Goal: Task Accomplishment & Management: Complete application form

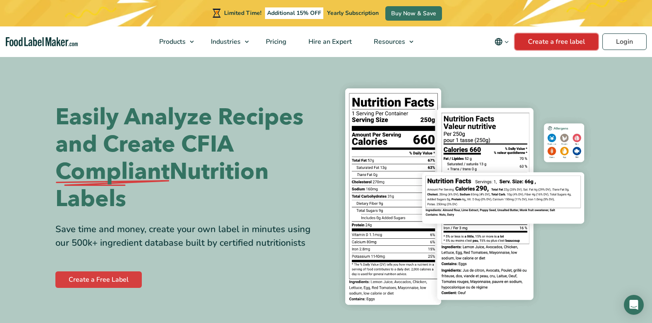
click at [537, 40] on link "Create a free label" at bounding box center [557, 42] width 84 height 17
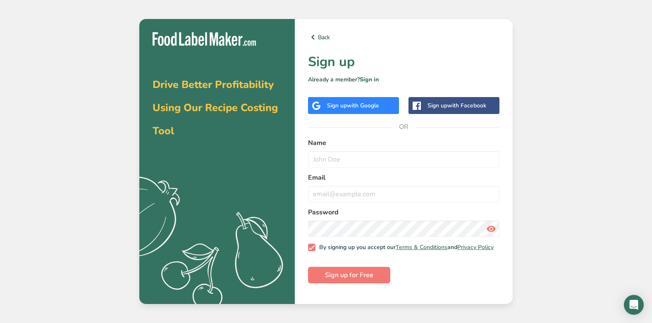
click at [369, 110] on span "with Google" at bounding box center [363, 106] width 32 height 8
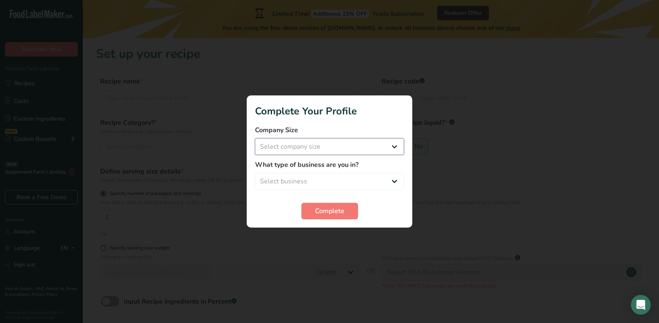
click at [394, 144] on select "Select company size Fewer than 10 Employees 10 to 50 Employees 51 to 500 Employ…" at bounding box center [329, 147] width 149 height 17
select select "1"
click at [255, 139] on select "Select company size Fewer than 10 Employees 10 to 50 Employees 51 to 500 Employ…" at bounding box center [329, 147] width 149 height 17
click at [378, 176] on select "Select business Packaged Food Manufacturer Restaurant & Cafe Bakery Meal Plans …" at bounding box center [329, 181] width 149 height 17
select select "8"
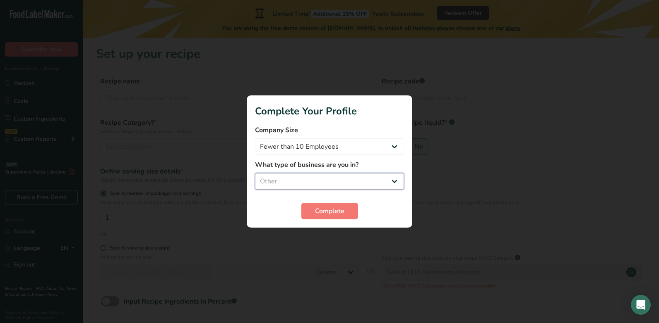
click at [255, 173] on select "Select business Packaged Food Manufacturer Restaurant & Cafe Bakery Meal Plans …" at bounding box center [329, 181] width 149 height 17
click at [338, 218] on button "Complete" at bounding box center [329, 211] width 57 height 17
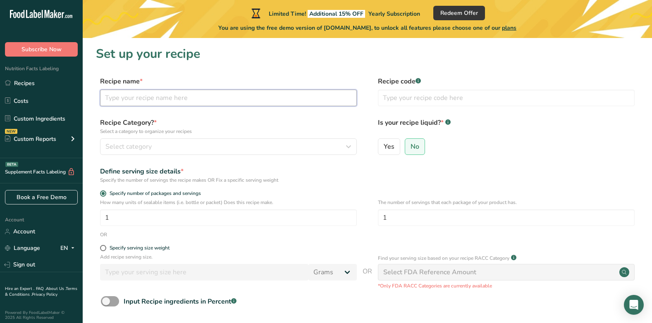
click at [293, 104] on input "text" at bounding box center [228, 98] width 257 height 17
click at [153, 160] on form "Recipe name * Milk Chocolate Recipe code .a-a{fill:#347362;}.b-a{fill:#fff;} Re…" at bounding box center [367, 215] width 543 height 277
click at [216, 98] on input "Milk Chocolate" at bounding box center [228, 98] width 257 height 17
type input "Milk Chocolate Hazelnuts"
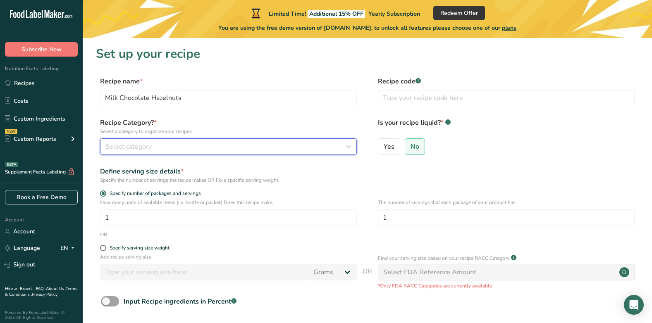
click at [200, 144] on div "Select category" at bounding box center [225, 147] width 241 height 10
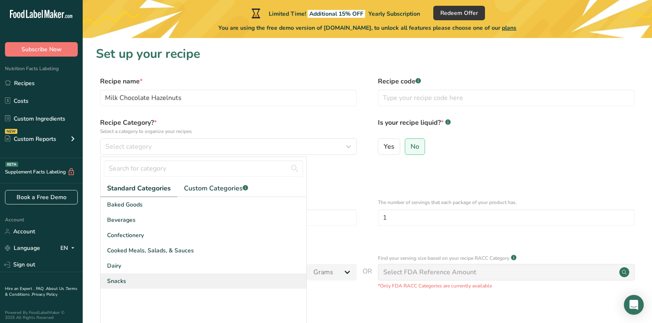
click at [130, 283] on div "Snacks" at bounding box center [204, 281] width 206 height 15
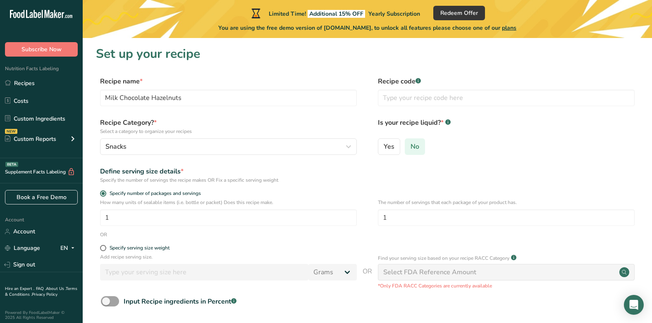
click at [419, 152] on label "No" at bounding box center [415, 147] width 20 height 17
click at [411, 149] on input "No" at bounding box center [407, 146] width 5 height 5
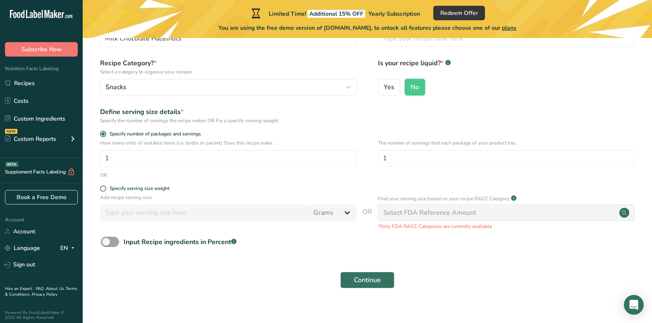
scroll to position [69, 0]
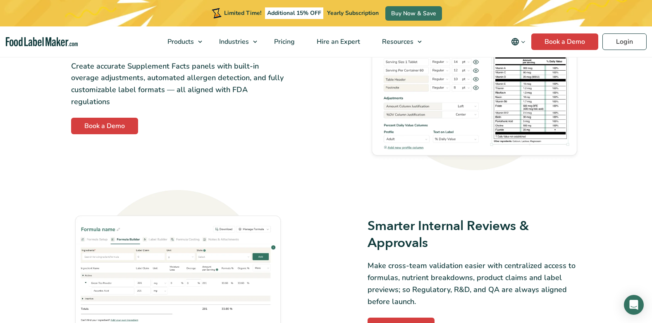
scroll to position [910, 0]
